Goal: Task Accomplishment & Management: Manage account settings

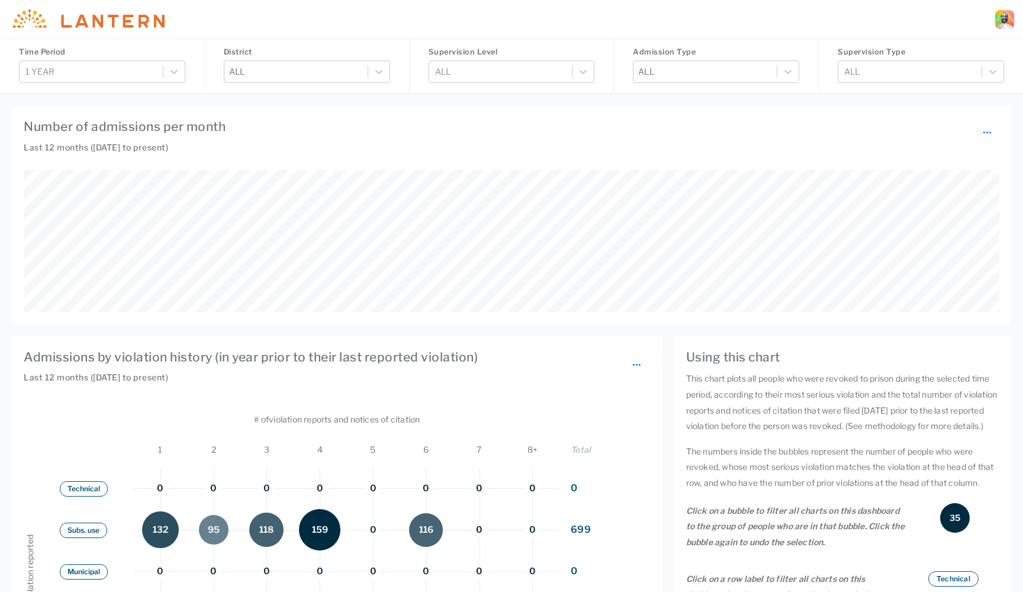
scroll to position [355, 819]
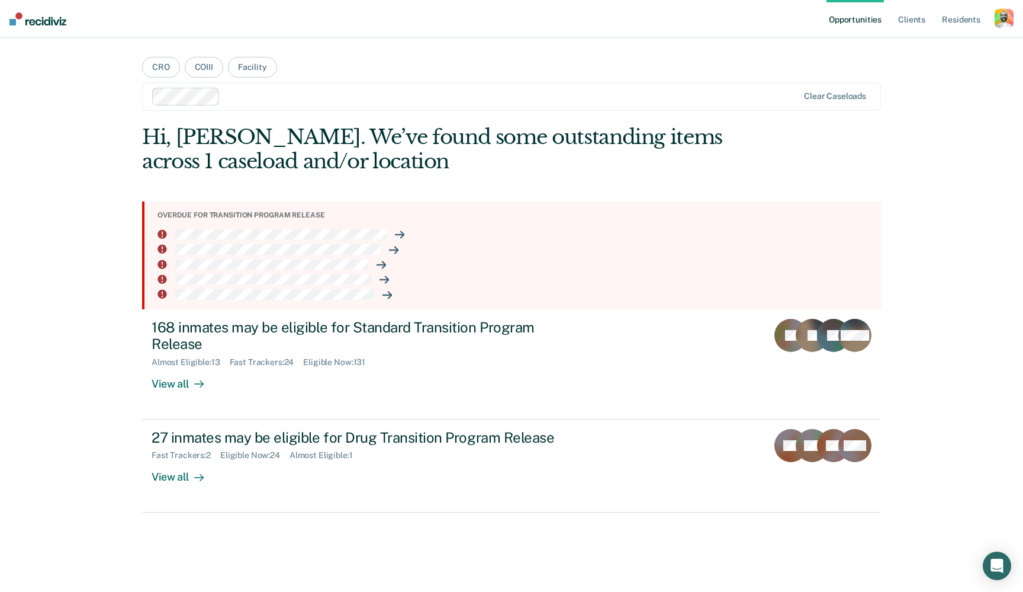
click at [1012, 24] on div "button" at bounding box center [1004, 18] width 19 height 19
click at [917, 50] on link "Profile" at bounding box center [956, 48] width 95 height 10
